Goal: Manage account settings

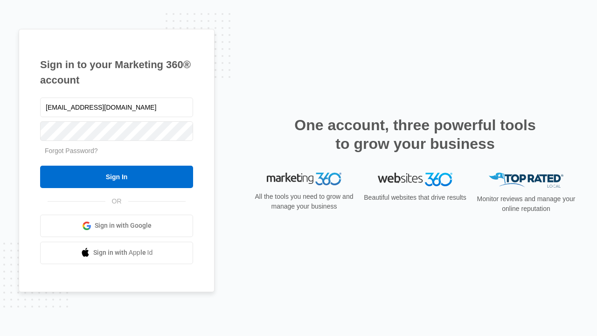
type input "dankie614@gmail.com"
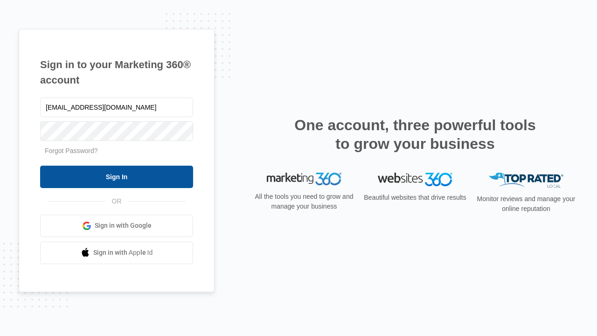
click at [117, 176] on input "Sign In" at bounding box center [116, 177] width 153 height 22
